Goal: Task Accomplishment & Management: Complete application form

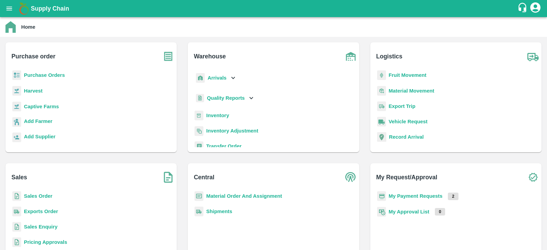
click at [44, 77] on b "Purchase Orders" at bounding box center [44, 75] width 41 height 5
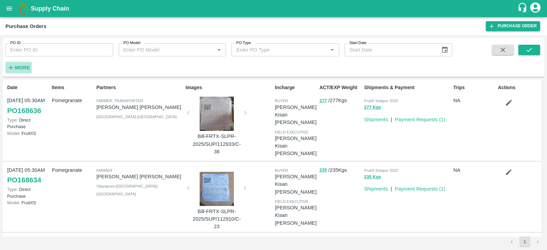
click at [26, 73] on button "More" at bounding box center [18, 68] width 26 height 12
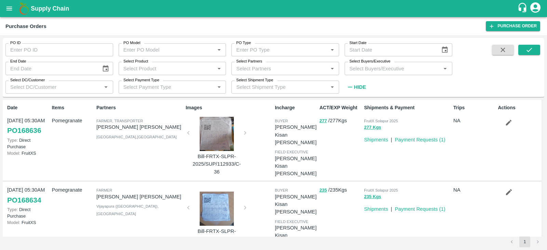
click at [365, 71] on input "Select Buyers/Executive" at bounding box center [393, 68] width 92 height 9
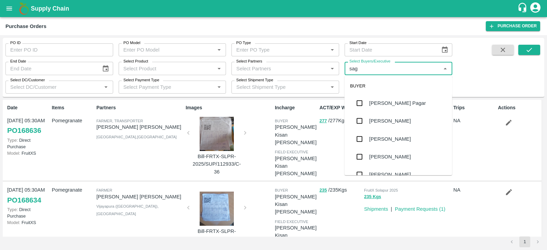
type input "saga"
click at [361, 104] on input "checkbox" at bounding box center [360, 103] width 14 height 14
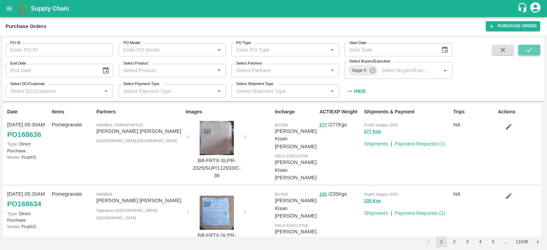
click at [526, 47] on icon "submit" at bounding box center [530, 50] width 8 height 8
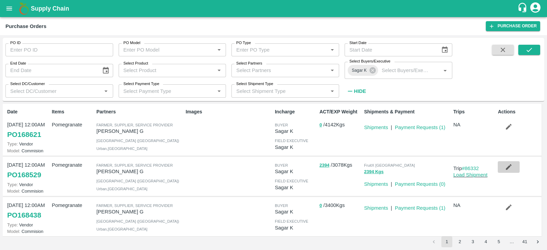
click at [504, 168] on button "button" at bounding box center [509, 167] width 22 height 12
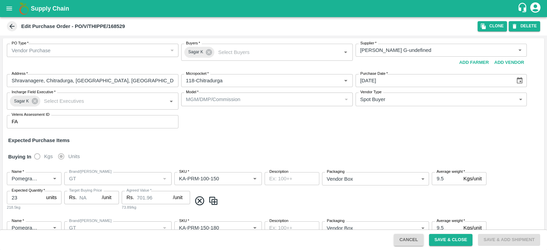
click at [494, 19] on div "Edit Purchase Order - PO/V/THIPPE/168529 Clone DELETE" at bounding box center [273, 26] width 547 height 18
click at [494, 25] on button "Clone" at bounding box center [492, 26] width 29 height 10
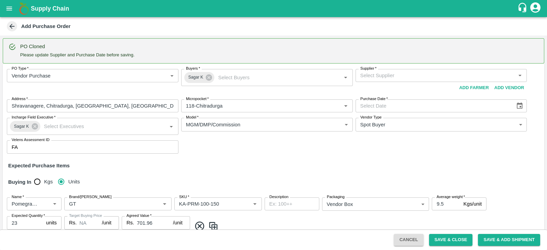
click at [414, 73] on input "Supplier   *" at bounding box center [436, 75] width 156 height 9
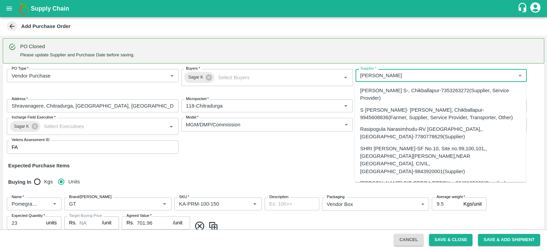
type input "narasim"
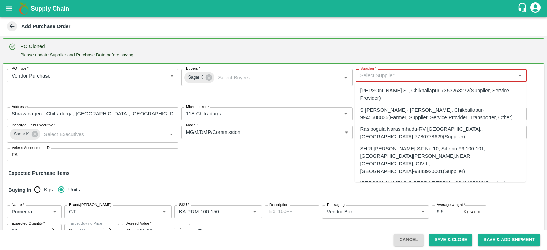
click at [383, 72] on input "Supplier   *" at bounding box center [436, 75] width 156 height 9
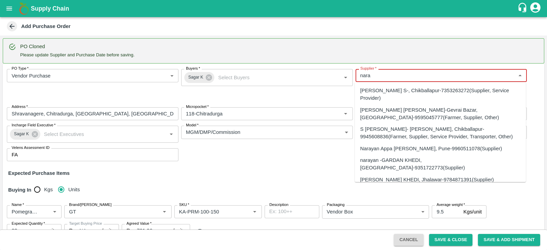
click at [407, 127] on div "S Narasimhamurthy- Jataru Hosahalli, Chikballapur-9945608836(Farmer, Supplier, …" at bounding box center [440, 133] width 160 height 15
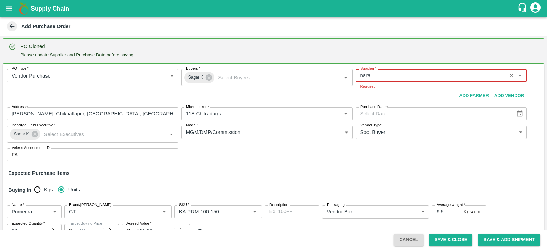
type input "S Narasimhamurthy- Jataru Hosahalli, Chikballapur-9945608836(Farmer, Supplier, …"
type input "Jataru Hosahalli, Chikballapur, Chikballapur, Karnataka"
type input "S Narasimhamurthy- Jataru Hosahalli, Chikballapur-9945608836(Farmer, Supplier, …"
click at [397, 100] on div "PO Type   * Vendor Purchase 2 PO Type Buyers   * Sagar K Buyers   * Supplier   …" at bounding box center [274, 115] width 542 height 103
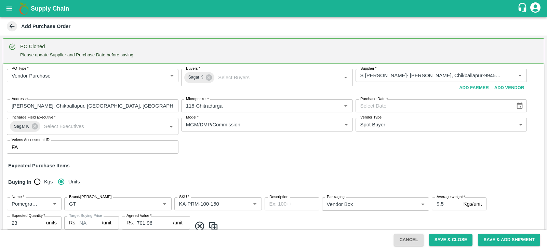
click at [523, 104] on button "Choose date" at bounding box center [519, 106] width 13 height 13
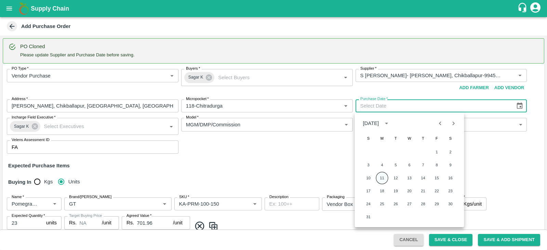
click at [383, 179] on button "11" at bounding box center [382, 178] width 12 height 12
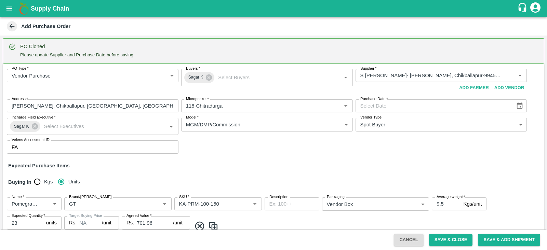
type input "11/08/2025"
click at [299, 109] on input "Micropocket   *" at bounding box center [256, 106] width 147 height 9
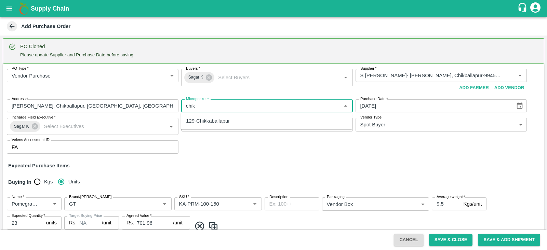
click at [270, 121] on div "129-Chikkaballapur" at bounding box center [266, 121] width 171 height 12
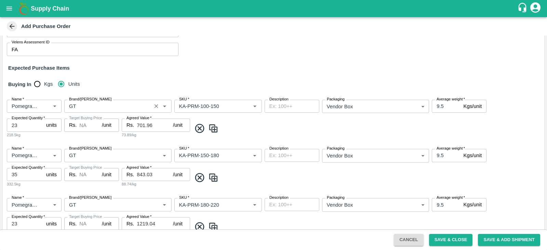
click at [106, 113] on div "Brand/Marka Brand/Marka" at bounding box center [117, 106] width 107 height 13
type input "129-Chikkaballapur"
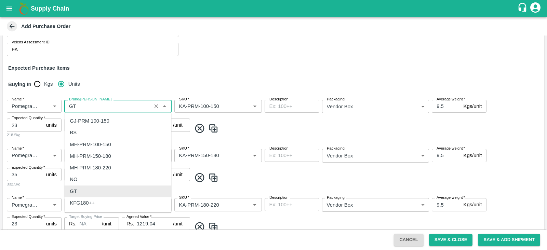
click at [107, 104] on input "Brand/Marka" at bounding box center [107, 106] width 83 height 9
type input "G"
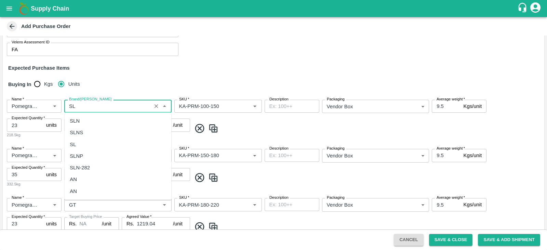
click at [96, 122] on div "SLN" at bounding box center [117, 121] width 107 height 12
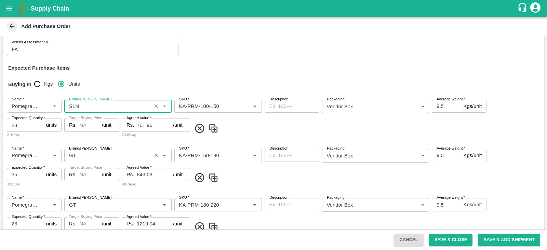
type input "SLN"
click at [88, 158] on input "Brand/Marka" at bounding box center [107, 155] width 83 height 9
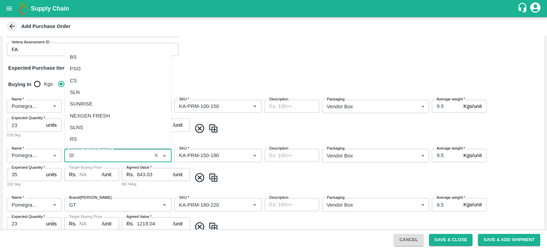
scroll to position [0, 0]
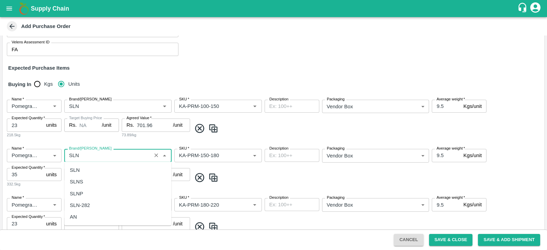
click at [85, 172] on div "SLN" at bounding box center [117, 171] width 107 height 12
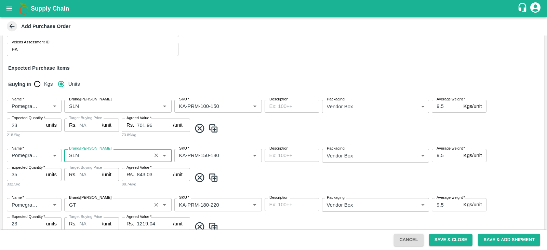
type input "SLN"
click at [85, 201] on input "Brand/Marka" at bounding box center [107, 204] width 83 height 9
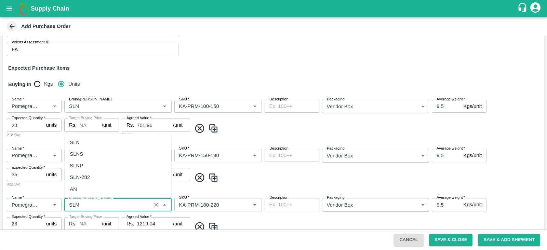
click at [88, 142] on div "SLN" at bounding box center [117, 142] width 107 height 12
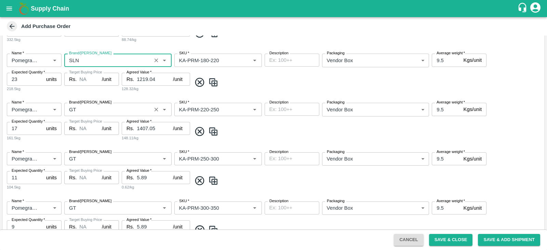
type input "SLN"
click at [78, 108] on input "Brand/Marka" at bounding box center [107, 109] width 83 height 9
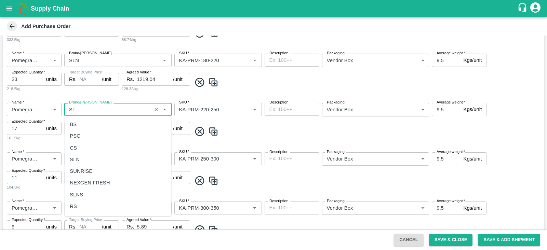
scroll to position [0, 0]
click at [82, 122] on div "SLN" at bounding box center [117, 125] width 107 height 12
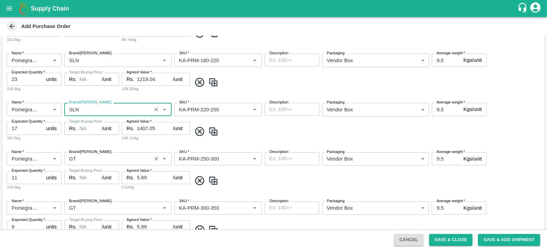
type input "SLN"
click at [90, 155] on input "Brand/Marka" at bounding box center [107, 159] width 83 height 9
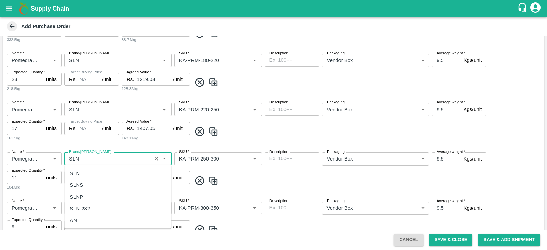
click at [90, 173] on div "SLN" at bounding box center [117, 174] width 107 height 12
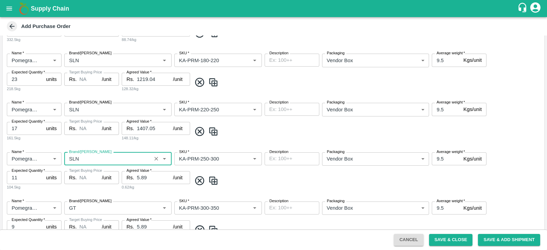
scroll to position [356, 0]
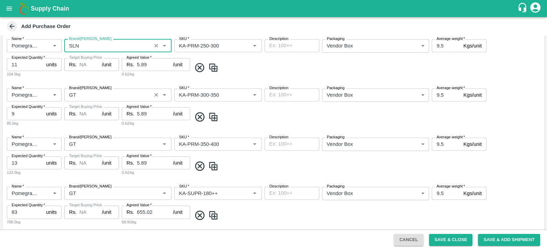
type input "SLN"
click at [89, 97] on input "Brand/Marka" at bounding box center [107, 95] width 83 height 9
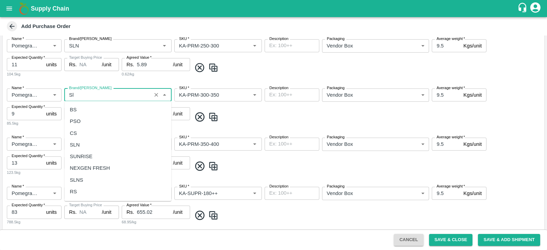
scroll to position [0, 0]
click at [93, 106] on div "SLN" at bounding box center [117, 110] width 107 height 12
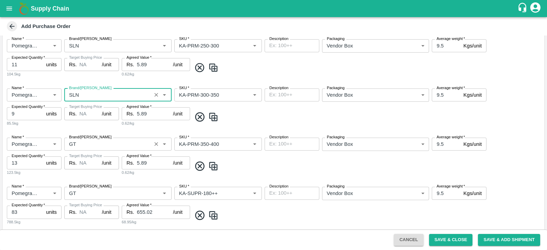
type input "SLN"
click at [89, 140] on input "Brand/Marka" at bounding box center [107, 144] width 83 height 9
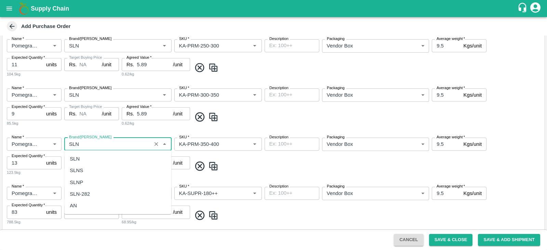
click at [85, 159] on div "SLN" at bounding box center [117, 159] width 107 height 12
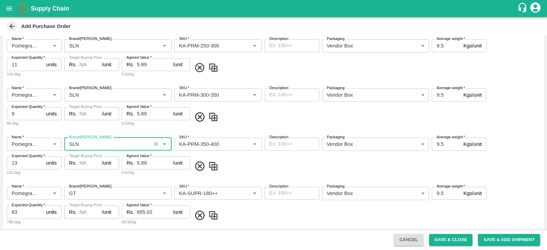
scroll to position [441, 0]
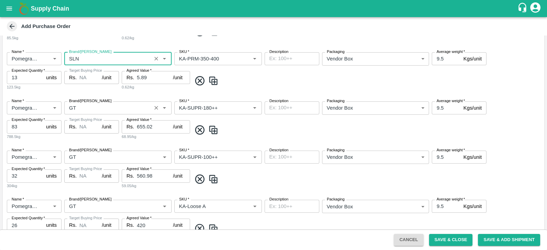
type input "SLN"
click at [78, 109] on input "Brand/Marka" at bounding box center [107, 108] width 83 height 9
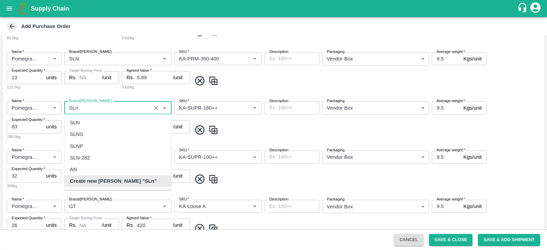
scroll to position [0, 0]
click at [82, 119] on div "SLN" at bounding box center [117, 123] width 107 height 12
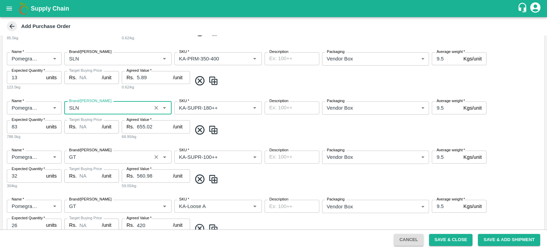
type input "SLN"
click at [84, 154] on input "Brand/Marka" at bounding box center [107, 157] width 83 height 9
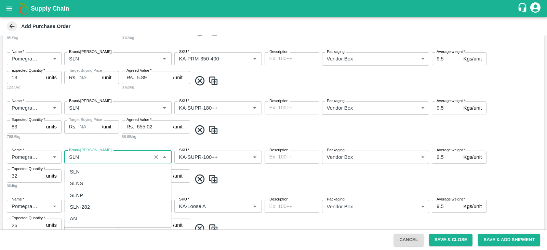
click at [85, 173] on div "SLN" at bounding box center [117, 172] width 107 height 12
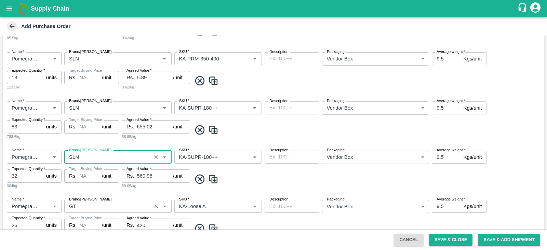
scroll to position [526, 0]
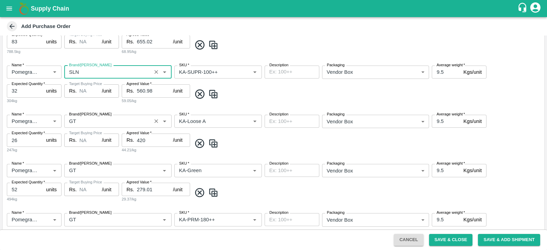
type input "SLN"
click at [87, 119] on input "Brand/Marka" at bounding box center [107, 121] width 83 height 9
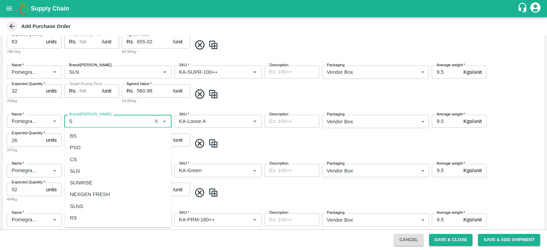
scroll to position [0, 0]
click at [93, 136] on div "SLN" at bounding box center [117, 136] width 107 height 12
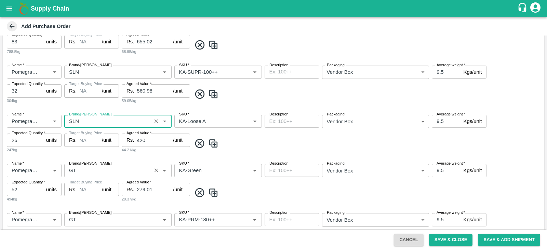
type input "SLN"
click at [91, 168] on input "Brand/Marka" at bounding box center [107, 170] width 83 height 9
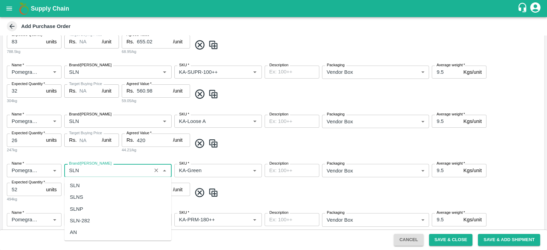
click at [91, 183] on div "SLN" at bounding box center [117, 186] width 107 height 12
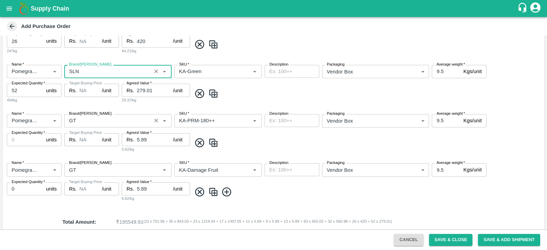
scroll to position [626, 0]
click at [83, 124] on div "Brand/Marka" at bounding box center [117, 120] width 107 height 13
type input "SLN"
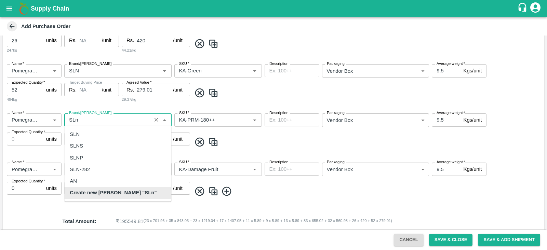
scroll to position [0, 0]
click at [85, 133] on div "SLN" at bounding box center [117, 135] width 107 height 12
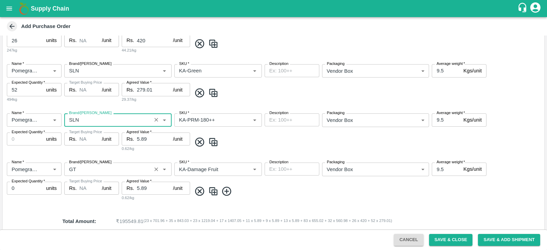
type input "SLN"
click at [88, 167] on input "Brand/Marka" at bounding box center [107, 169] width 83 height 9
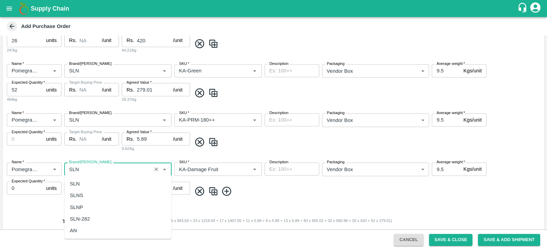
click at [93, 183] on div "SLN" at bounding box center [117, 184] width 107 height 12
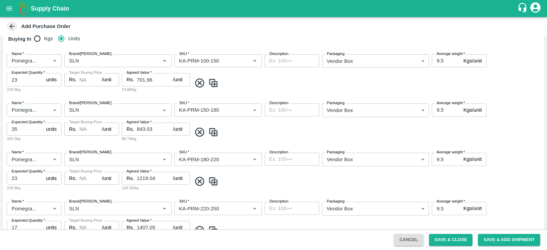
scroll to position [96, 0]
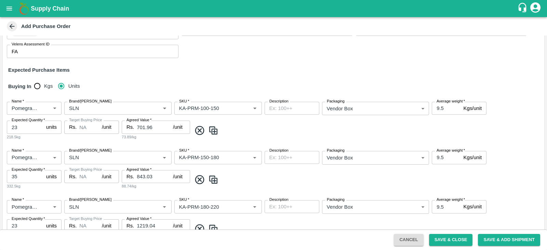
type input "SLN"
click at [450, 111] on input "9.5" at bounding box center [446, 108] width 29 height 13
type input "9"
type input "10"
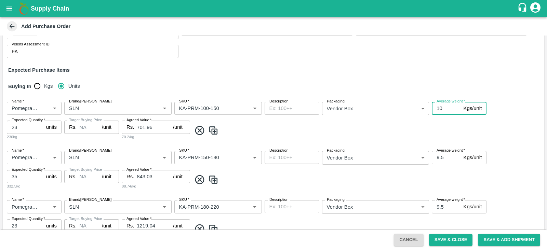
click at [441, 156] on input "9.5" at bounding box center [446, 157] width 29 height 13
type input "10"
click at [439, 204] on input "9.5" at bounding box center [446, 206] width 29 height 13
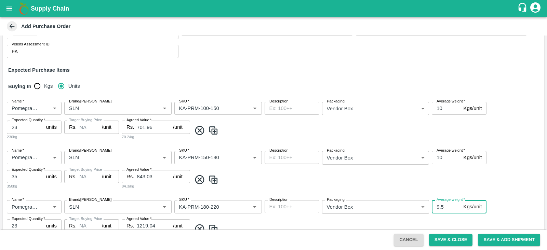
click at [439, 204] on input "9.5" at bounding box center [446, 206] width 29 height 13
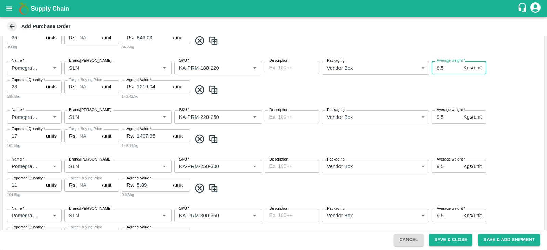
scroll to position [192, 0]
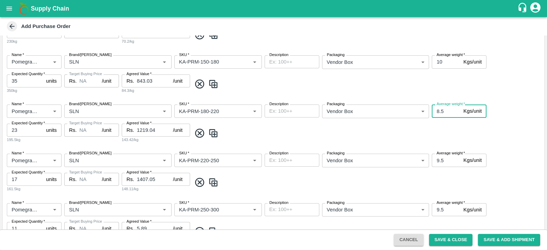
click at [436, 62] on input "10" at bounding box center [446, 61] width 29 height 13
click at [441, 110] on input "8.5" at bounding box center [446, 111] width 29 height 13
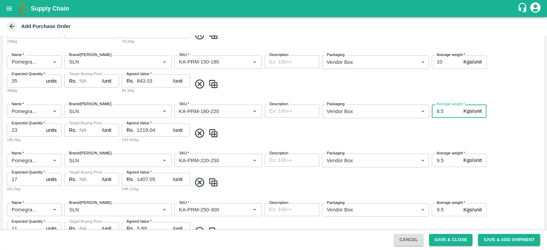
click at [441, 110] on input "8.5" at bounding box center [446, 111] width 29 height 13
paste input "10"
type input "10"
click at [442, 157] on input "9.5" at bounding box center [446, 160] width 29 height 13
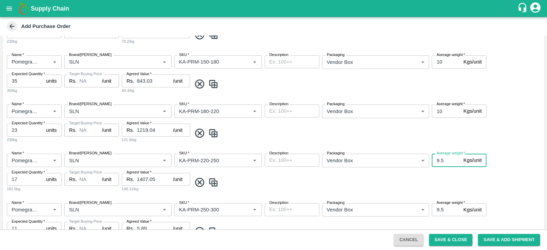
type input "9"
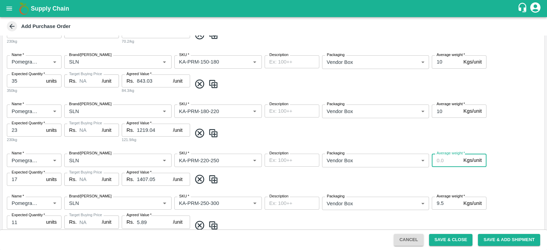
paste input "10"
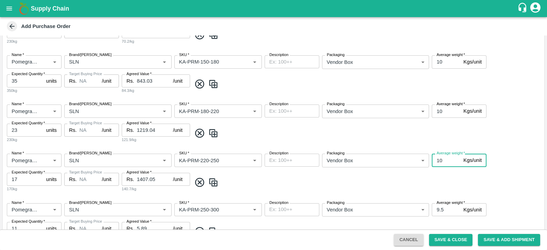
type input "10"
click at [448, 206] on input "9.5" at bounding box center [446, 209] width 29 height 13
type input "9"
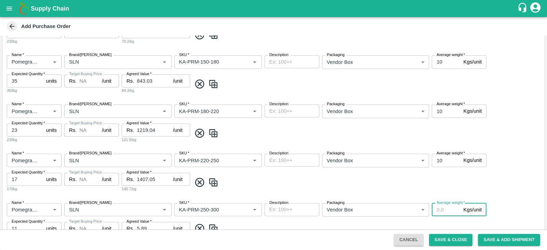
paste input "10"
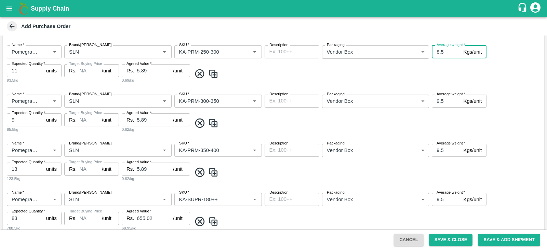
type input "8.5"
click at [437, 100] on input "9.5" at bounding box center [446, 101] width 29 height 13
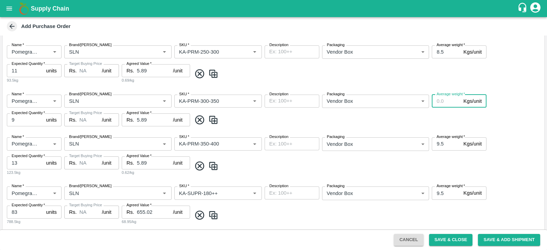
paste input "10"
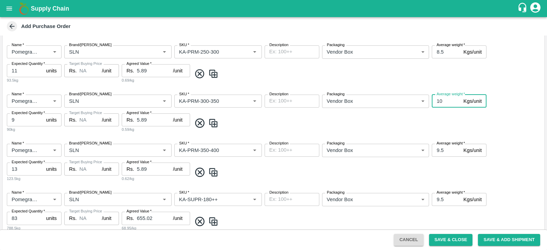
type input "10"
click at [441, 149] on input "9.5" at bounding box center [446, 150] width 29 height 13
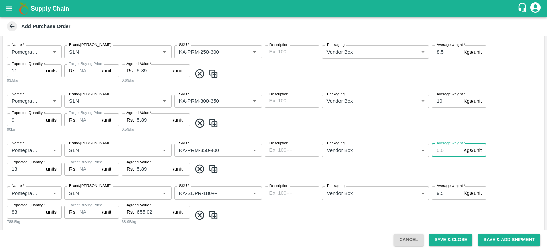
paste input "10"
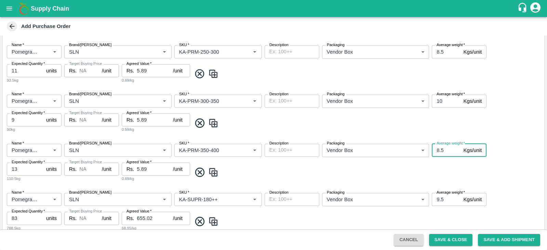
scroll to position [429, 0]
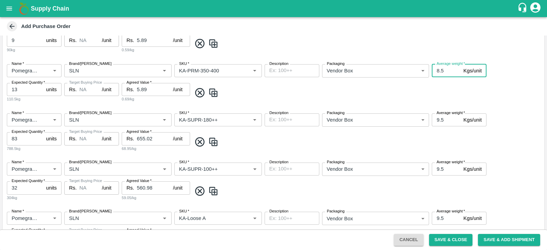
type input "8.5"
click at [441, 119] on input "9.5" at bounding box center [446, 120] width 29 height 13
paste input "10"
type input "10"
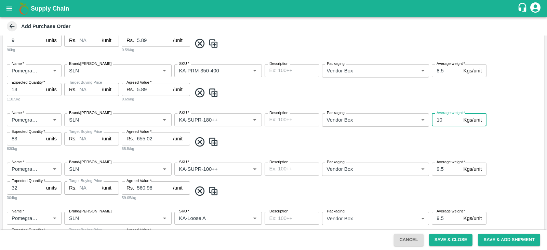
click at [439, 170] on input "9.5" at bounding box center [446, 169] width 29 height 13
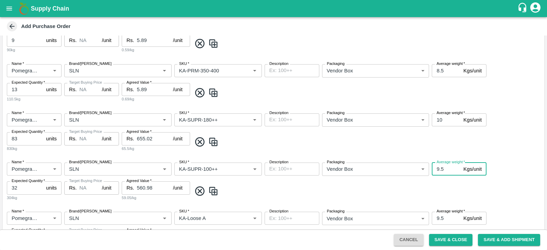
paste input "10"
type input "10"
click at [438, 216] on input "9.5" at bounding box center [446, 218] width 29 height 13
paste input "10"
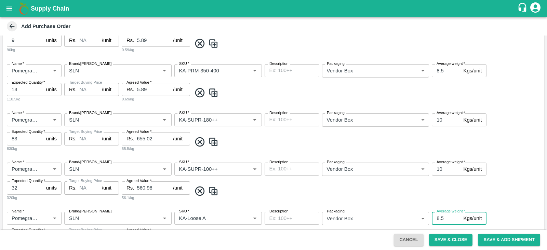
scroll to position [565, 0]
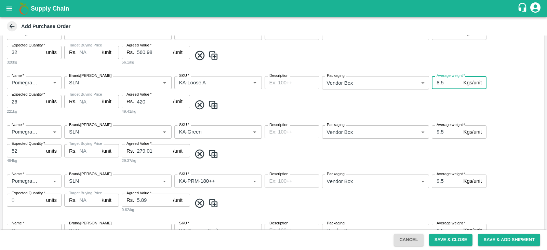
type input "8.5"
click at [439, 127] on input "9.5" at bounding box center [446, 132] width 29 height 13
paste input "10"
type input "10"
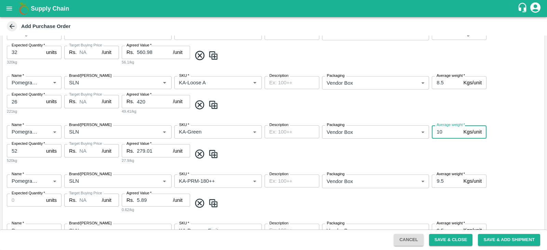
click at [439, 86] on input "8.5" at bounding box center [446, 82] width 29 height 13
paste input "10"
type input "10"
click at [439, 177] on input "9.5" at bounding box center [446, 181] width 29 height 13
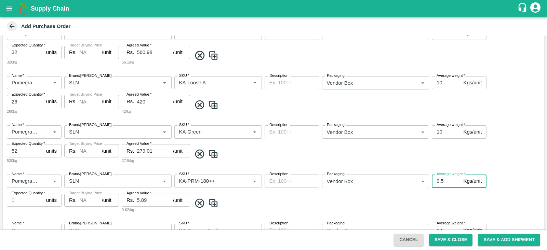
click at [439, 177] on input "9.5" at bounding box center [446, 181] width 29 height 13
paste input "10"
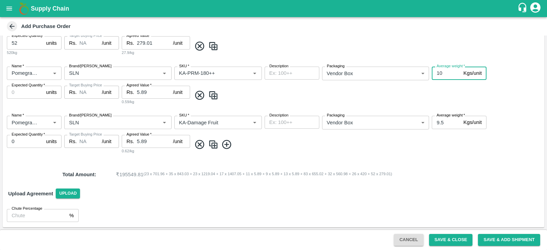
type input "10"
click at [438, 122] on input "9.5" at bounding box center [446, 122] width 29 height 13
paste input "10"
type input "10"
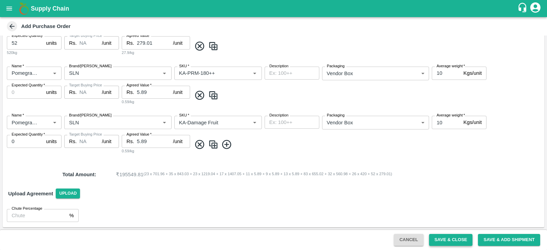
click at [446, 237] on button "Save & Close" at bounding box center [451, 240] width 44 height 12
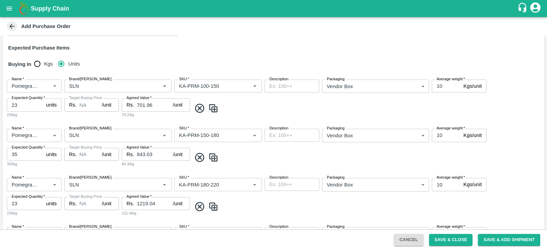
scroll to position [0, 0]
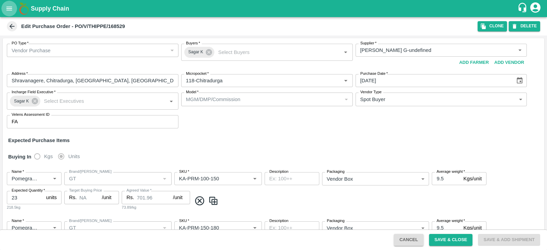
click at [12, 5] on icon "open drawer" at bounding box center [9, 9] width 8 height 8
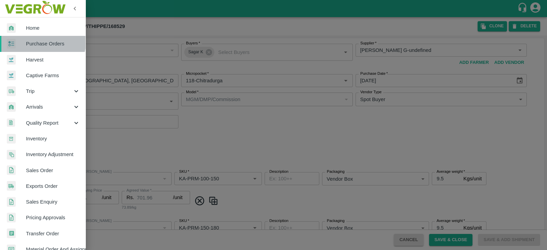
click at [38, 40] on span "Purchase Orders" at bounding box center [53, 44] width 54 height 8
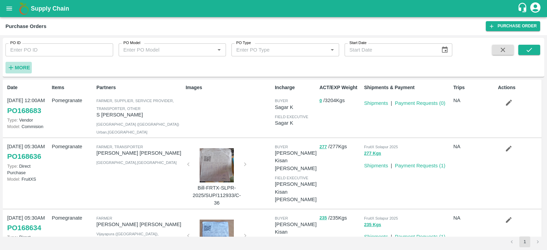
click at [16, 68] on strong "More" at bounding box center [22, 67] width 15 height 5
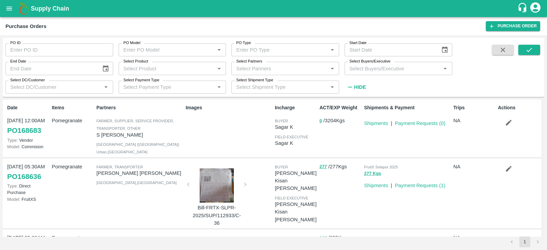
click at [510, 124] on icon "button" at bounding box center [509, 123] width 8 height 8
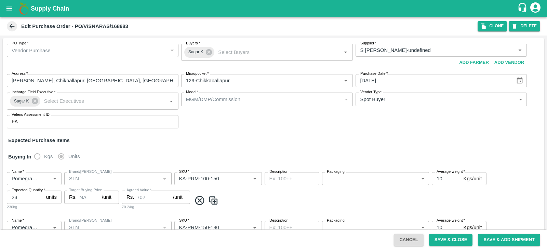
type input "S Narasimhamurthy-undefined"
type input "129-Chikkaballapur"
type input "Pomegranate"
type input "SLN"
type input "KA-PRM-100-150"
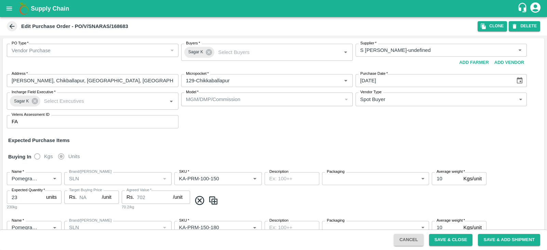
type input "NA"
type input "Pomegranate"
type input "SLN"
type input "KA-PRM-150-180"
type input "NA"
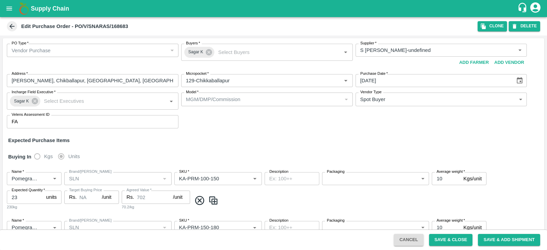
type input "Pomegranate"
type input "SLN"
type input "KA-PRM-180-220"
type input "NA"
type input "Pomegranate"
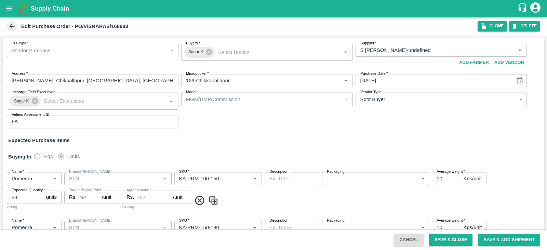
type input "SLN"
type input "KA-PRM-220-250"
type input "NA"
type input "Pomegranate"
type input "SLN"
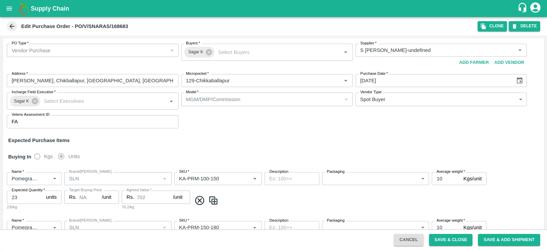
type input "KA-PRM-250-300"
type input "NA"
type input "Pomegranate"
type input "SLN"
type input "KA-PRM-300-350"
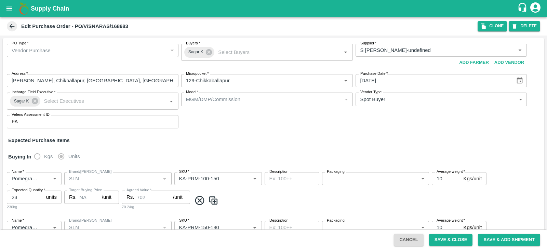
type input "NA"
type input "Pomegranate"
type input "SLN"
type input "KA-PRM-350-400"
type input "NA"
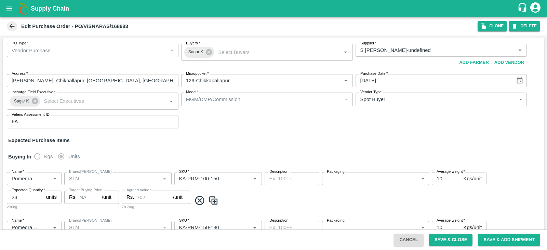
type input "Pomegranate"
type input "SLN"
type input "KA-SUPR-180++"
type input "NA"
type input "Pomegranate"
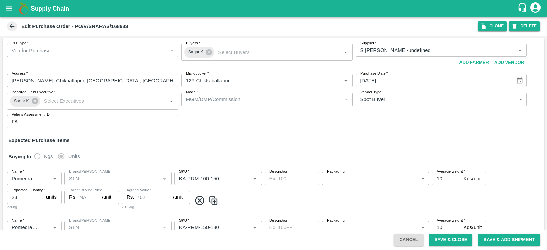
type input "SLN"
type input "KA-SUPR-100++"
type input "NA"
type input "Pomegranate"
type input "SLN"
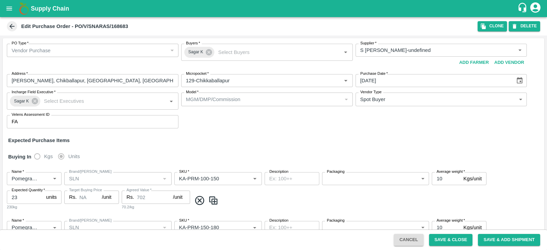
type input "KA-Loose A"
type input "NA"
type input "Pomegranate"
type input "SLN"
type input "KA-Green"
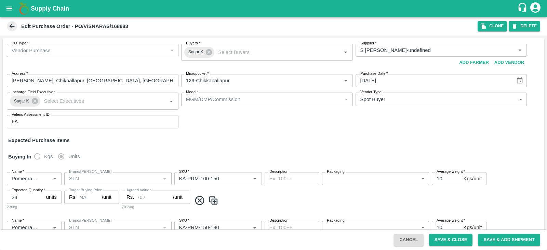
type input "NA"
type input "Pomegranate"
type input "SLN"
type input "KA-PRM-180++"
type input "NA"
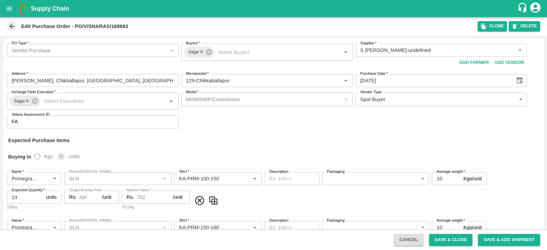
type input "Pomegranate"
type input "SLN"
type input "KA-Damage Fruit"
type input "NA"
click at [208, 51] on icon at bounding box center [209, 52] width 6 height 6
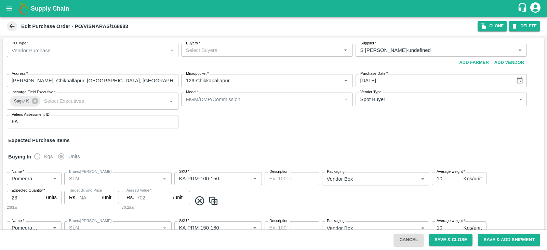
click at [208, 51] on input "Buyers   *" at bounding box center [261, 50] width 156 height 9
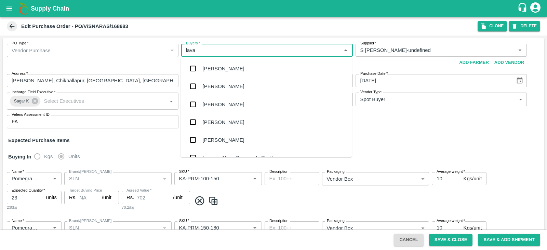
type input "[PERSON_NAME]"
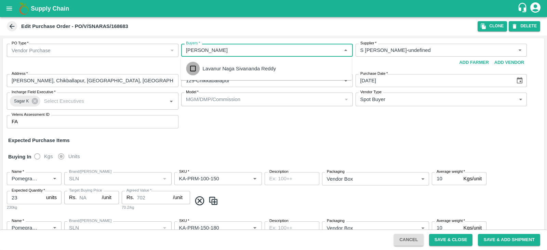
click at [190, 71] on input "checkbox" at bounding box center [193, 69] width 14 height 14
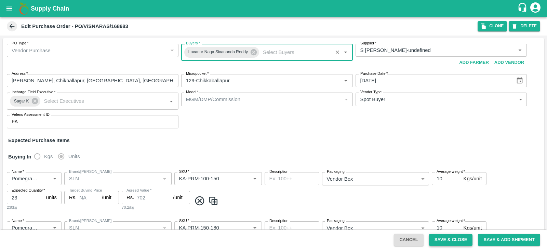
click at [443, 238] on button "Save & Close" at bounding box center [451, 240] width 44 height 12
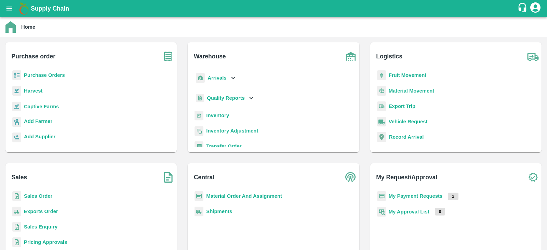
click at [60, 75] on b "Purchase Orders" at bounding box center [44, 75] width 41 height 5
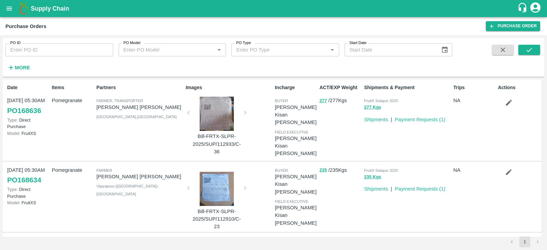
click at [17, 72] on h6 "More" at bounding box center [22, 67] width 15 height 9
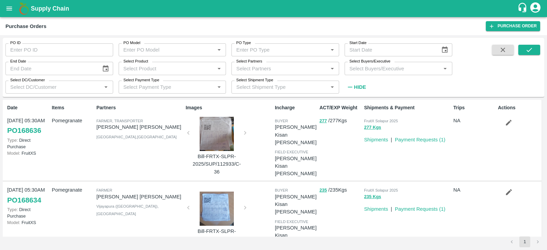
click at [365, 71] on input "Select Buyers/Executive" at bounding box center [393, 68] width 92 height 9
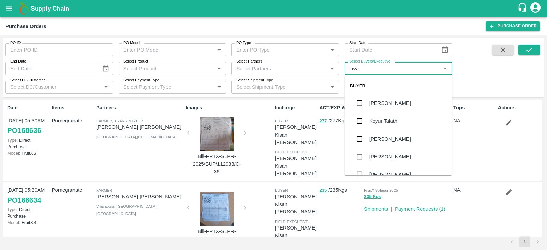
type input "[PERSON_NAME]"
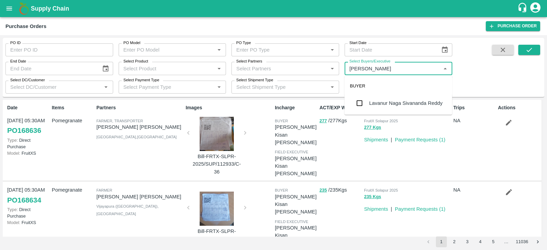
click at [369, 103] on div "Lavanur Naga Sivananda Reddy" at bounding box center [399, 103] width 108 height 18
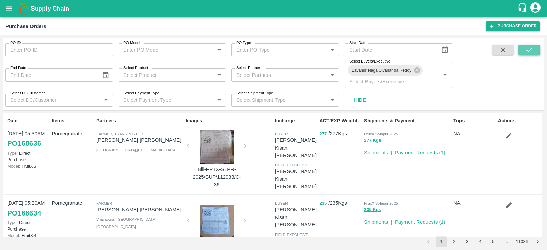
click at [527, 46] on icon "submit" at bounding box center [530, 50] width 8 height 8
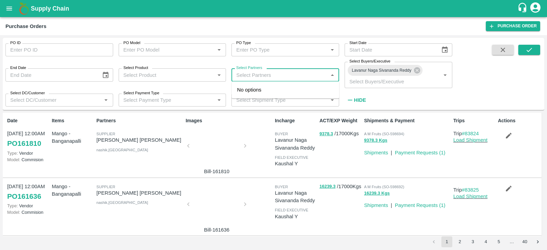
click at [252, 78] on input "Select Partners" at bounding box center [280, 74] width 92 height 9
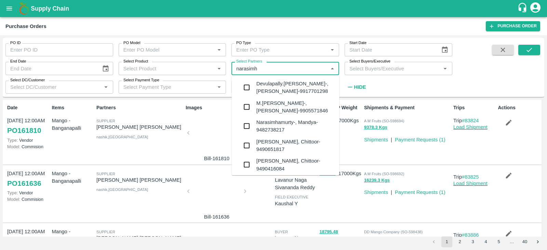
type input "narasimha"
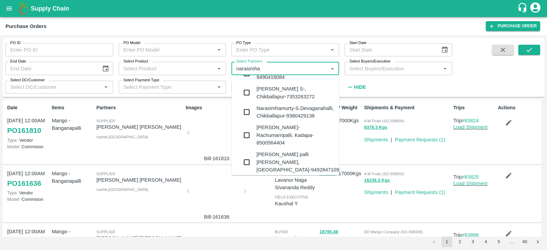
scroll to position [71, 0]
click at [299, 101] on div "[PERSON_NAME] S-, Chikballapur-7353263272" at bounding box center [296, 93] width 78 height 15
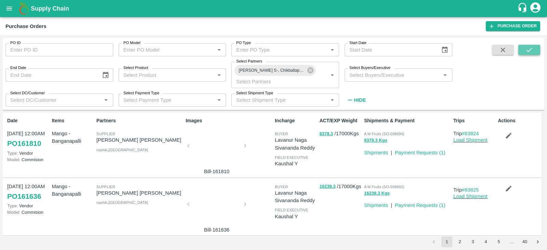
click at [530, 54] on button "submit" at bounding box center [529, 50] width 22 height 10
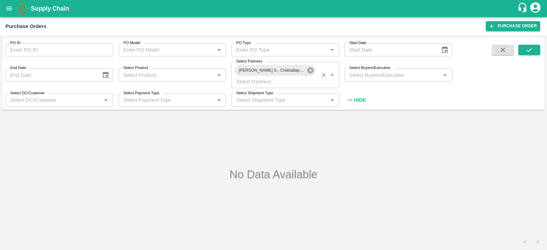
click at [313, 69] on icon at bounding box center [310, 70] width 6 height 6
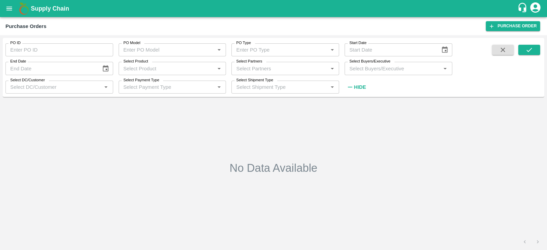
click at [267, 72] on input "Select Partners" at bounding box center [280, 68] width 92 height 9
click at [264, 66] on input "Select Partners" at bounding box center [280, 68] width 92 height 9
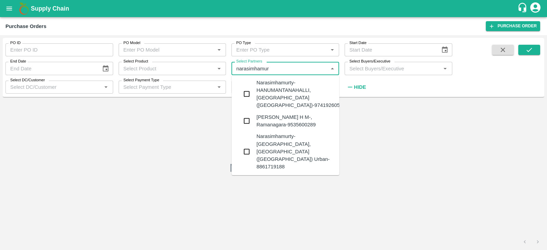
scroll to position [308, 0]
type input "narasimhamur"
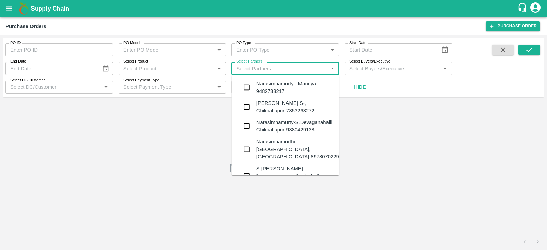
click at [272, 73] on input "Select Partners" at bounding box center [280, 68] width 92 height 9
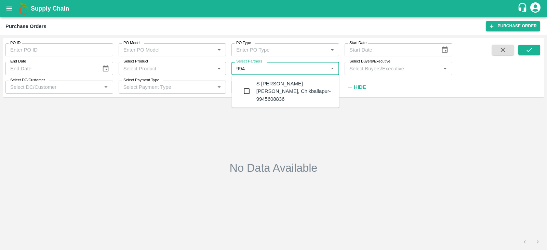
type input "9945"
click at [268, 91] on div "S [PERSON_NAME]- [PERSON_NAME], Chikballapur-9945608836" at bounding box center [296, 91] width 78 height 23
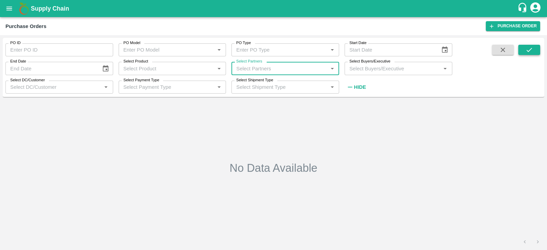
click at [534, 50] on button "submit" at bounding box center [529, 50] width 22 height 10
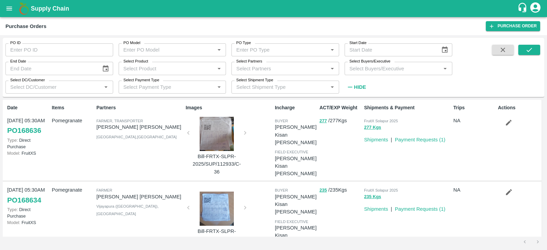
click at [277, 70] on input "Select Partners" at bounding box center [280, 68] width 92 height 9
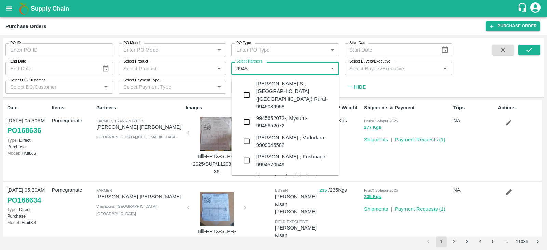
type input "9945"
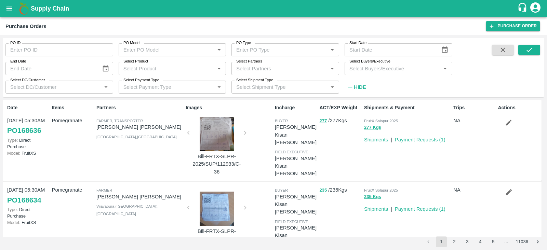
click at [90, 23] on div "Purchase Orders" at bounding box center [245, 26] width 481 height 9
click at [271, 65] on input "Select Partners" at bounding box center [280, 68] width 92 height 9
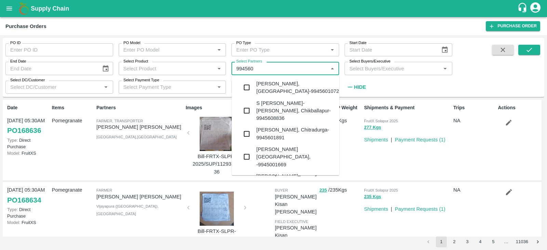
type input "9945608"
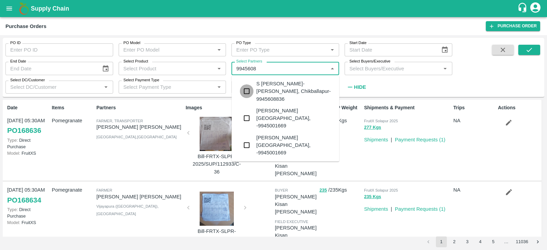
click at [246, 90] on input "checkbox" at bounding box center [247, 91] width 14 height 14
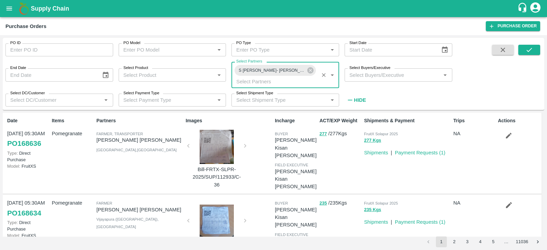
click at [374, 78] on input "Select Buyers/Executive" at bounding box center [393, 74] width 92 height 9
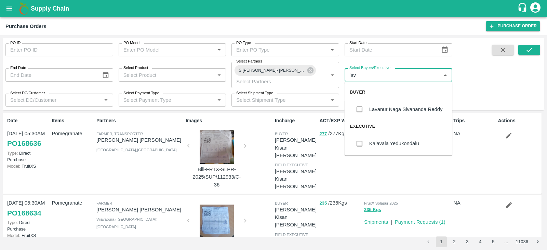
type input "lava"
click at [381, 106] on div "Lavanur Naga Sivananda Reddy" at bounding box center [406, 110] width 74 height 8
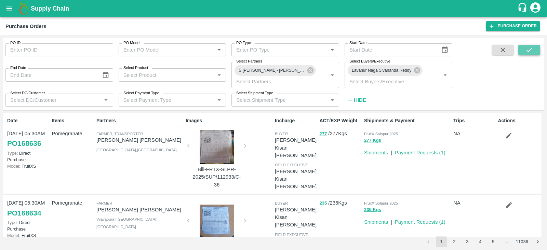
click at [528, 50] on icon "submit" at bounding box center [530, 50] width 8 height 8
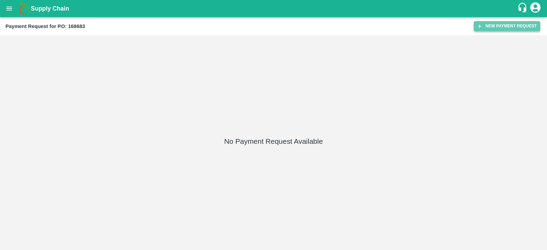
click at [521, 24] on button "New Payment Request" at bounding box center [507, 26] width 66 height 10
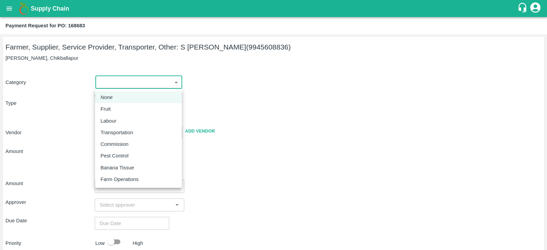
click at [165, 88] on body "Supply Chain Payment Request for PO: 168683 Farmer, Supplier, Service Provider,…" at bounding box center [273, 125] width 547 height 250
click at [145, 106] on div "Fruit" at bounding box center [139, 109] width 76 height 8
type input "1"
type input "S Narasimhamurthy - 9945608836(Farmer, Supplier, Service Provider, Transporter,…"
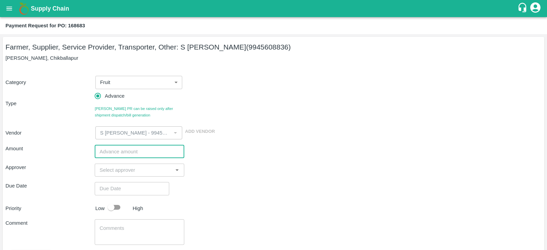
click at [124, 151] on input "number" at bounding box center [139, 151] width 89 height 13
type input "750000"
click at [125, 166] on input "input" at bounding box center [134, 170] width 74 height 9
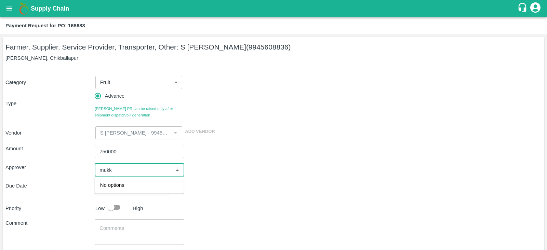
type input "muk"
click at [111, 190] on input "checkbox" at bounding box center [107, 189] width 14 height 14
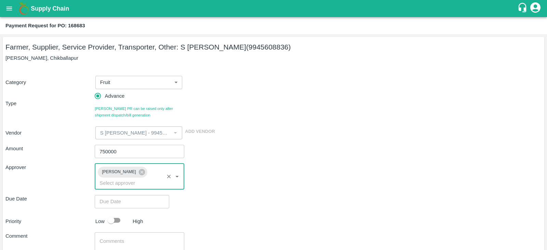
scroll to position [41, 0]
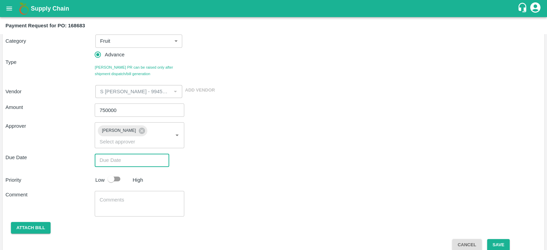
type input "DD/MM/YYYY hh:mm aa"
click at [142, 154] on input "DD/MM/YYYY hh:mm aa" at bounding box center [130, 160] width 70 height 13
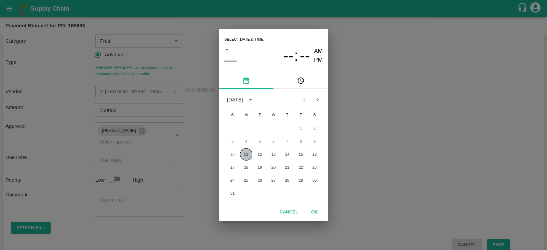
click at [241, 158] on button "11" at bounding box center [246, 154] width 12 height 12
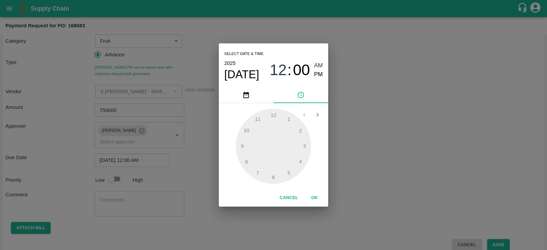
click at [317, 73] on span "PM" at bounding box center [318, 74] width 9 height 9
type input "11/08/2025 12:00 PM"
click at [315, 200] on button "OK" at bounding box center [315, 198] width 22 height 12
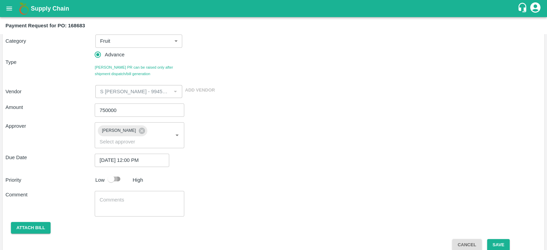
click at [116, 173] on input "checkbox" at bounding box center [111, 179] width 39 height 13
checkbox input "true"
click at [500, 239] on button "Save" at bounding box center [498, 245] width 23 height 12
